Goal: Task Accomplishment & Management: Use online tool/utility

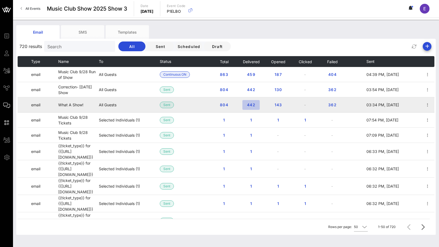
click at [254, 104] on span "442" at bounding box center [251, 104] width 9 height 5
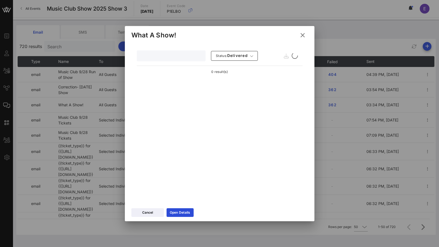
click at [159, 59] on input "text" at bounding box center [170, 55] width 61 height 7
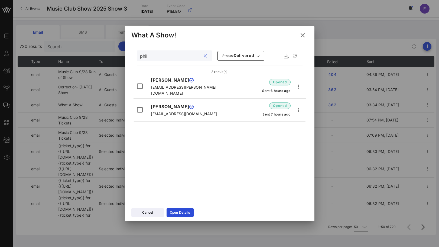
type input "phil"
drag, startPoint x: 225, startPoint y: 87, endPoint x: 249, endPoint y: 92, distance: 25.1
click at [249, 92] on div "Philippe Greenberg [EMAIL_ADDRESS][PERSON_NAME][DOMAIN_NAME] opened Sent 6 hour…" at bounding box center [220, 88] width 172 height 22
click at [307, 36] on button at bounding box center [303, 35] width 11 height 10
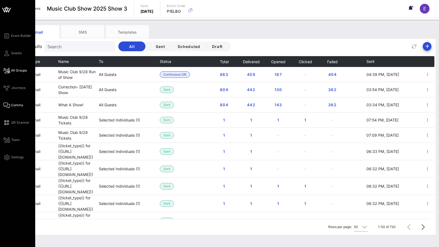
click at [6, 70] on icon at bounding box center [6, 70] width 7 height 1
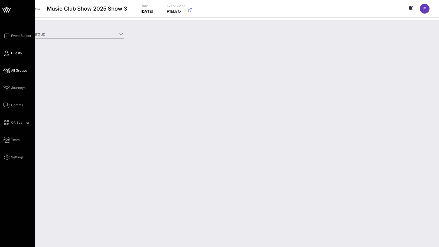
click at [7, 54] on icon at bounding box center [6, 53] width 7 height 1
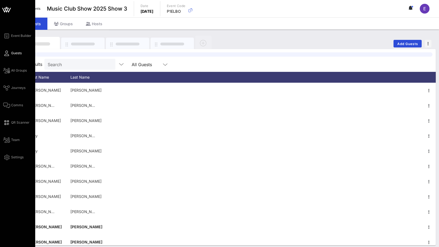
click at [9, 53] on icon at bounding box center [6, 53] width 7 height 1
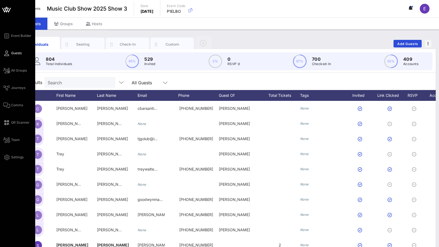
click at [53, 64] on p "Total Individuals" at bounding box center [59, 63] width 27 height 5
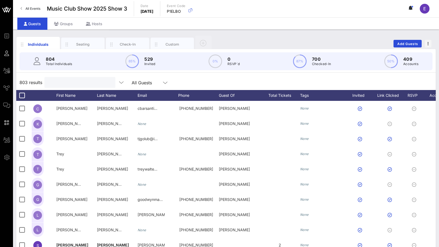
click at [59, 80] on input "text" at bounding box center [79, 82] width 63 height 7
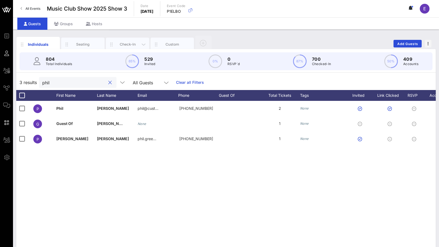
type input "phil"
click at [120, 39] on div "Check-In" at bounding box center [127, 45] width 43 height 14
